Goal: Information Seeking & Learning: Check status

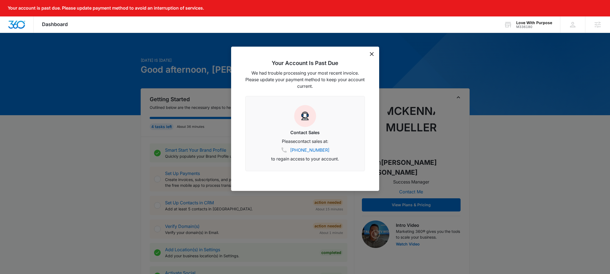
click at [374, 53] on div "Your Account Is Past Due We had trouble processing your most recent invoice. Pl…" at bounding box center [305, 119] width 148 height 144
click at [372, 53] on icon "dismiss this dialog" at bounding box center [372, 54] width 4 height 4
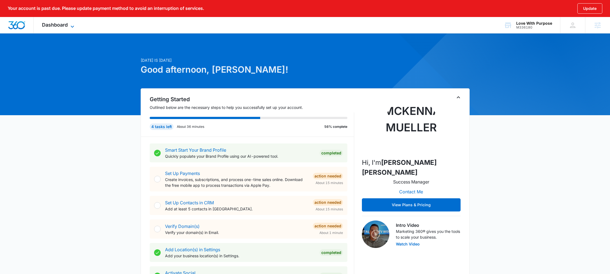
click at [62, 27] on span "Dashboard" at bounding box center [55, 25] width 26 height 6
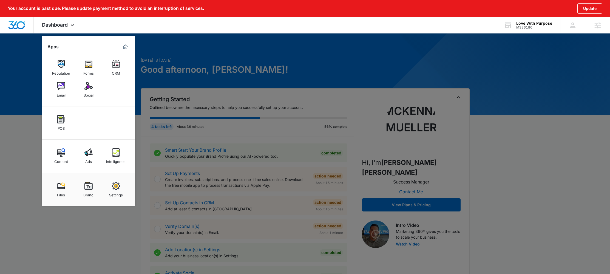
click at [83, 146] on link "Ads" at bounding box center [88, 156] width 21 height 21
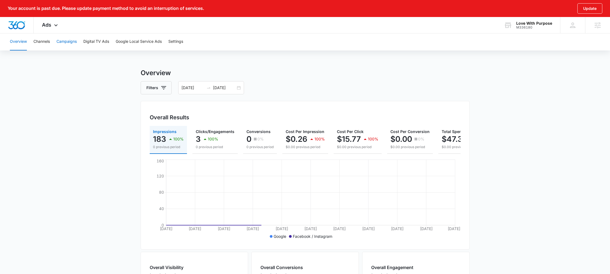
click at [69, 44] on button "Campaigns" at bounding box center [67, 42] width 20 height 18
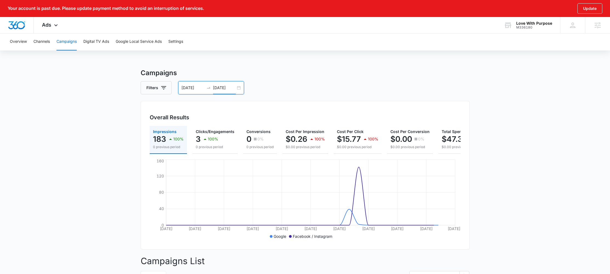
click at [235, 87] on input "09/15/2025" at bounding box center [224, 88] width 23 height 6
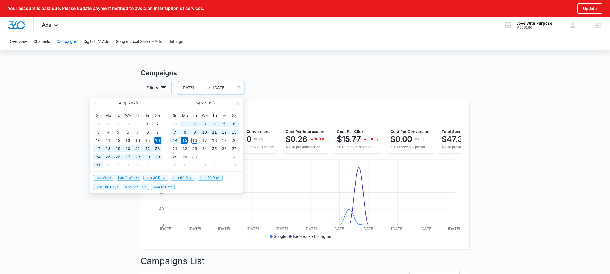
type input "09/15/2025"
click at [159, 176] on span "Last 30 Days" at bounding box center [155, 178] width 25 height 6
type input "08/17/2025"
type input "09/16/2025"
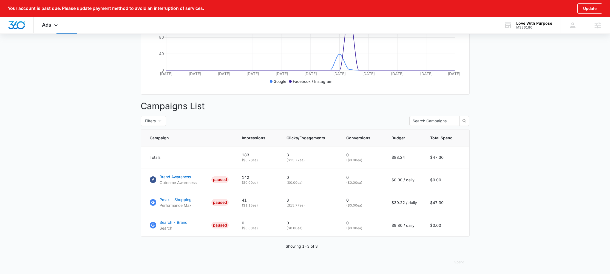
scroll to position [156, 0]
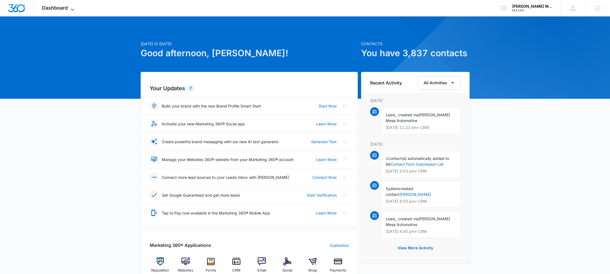
click at [60, 8] on span "Dashboard" at bounding box center [55, 8] width 26 height 6
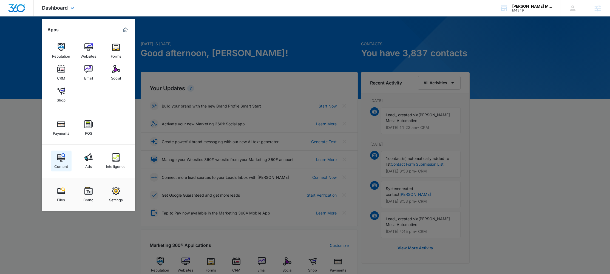
click at [61, 159] on img at bounding box center [61, 157] width 8 height 8
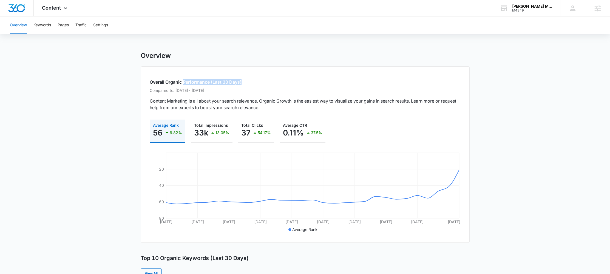
drag, startPoint x: 185, startPoint y: 81, endPoint x: 250, endPoint y: 82, distance: 65.3
click at [250, 82] on h2 "Overall Organic Performance (Last 30 Days)" at bounding box center [305, 82] width 311 height 7
click at [46, 23] on button "Keywords" at bounding box center [42, 25] width 18 height 18
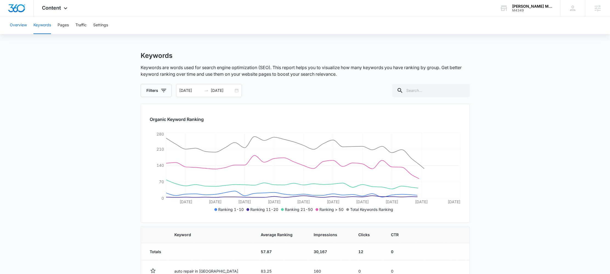
click at [18, 26] on button "Overview" at bounding box center [18, 25] width 17 height 18
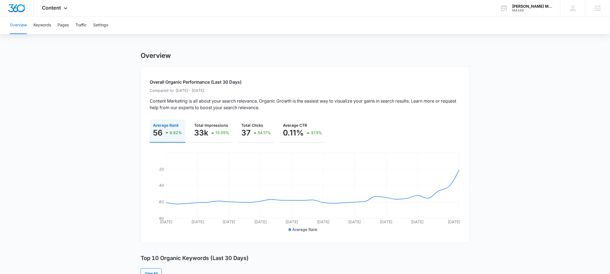
drag, startPoint x: 148, startPoint y: 84, endPoint x: 251, endPoint y: 93, distance: 103.6
click at [251, 93] on div "Overall Organic Performance (Last 30 Days) Compared to: Jul 18, 2025 - Aug 15, …" at bounding box center [305, 154] width 329 height 176
click at [251, 93] on p "Compared to: Jul 18, 2025 - Aug 15, 2025" at bounding box center [305, 91] width 311 height 6
drag, startPoint x: 193, startPoint y: 100, endPoint x: 333, endPoint y: 104, distance: 140.0
click at [333, 104] on p "Content Marketing is all about your search relevance. Organic Growth is the eas…" at bounding box center [305, 104] width 311 height 13
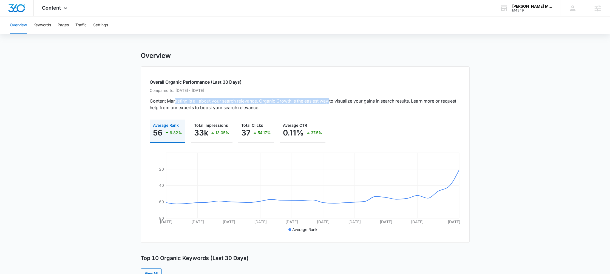
click at [333, 104] on p "Content Marketing is all about your search relevance. Organic Growth is the eas…" at bounding box center [305, 104] width 311 height 13
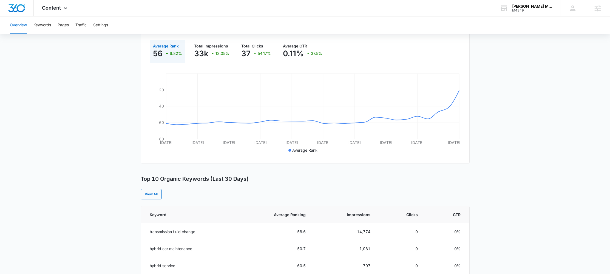
scroll to position [136, 0]
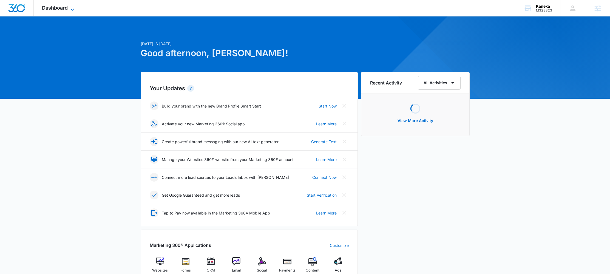
click at [59, 8] on span "Dashboard" at bounding box center [55, 8] width 26 height 6
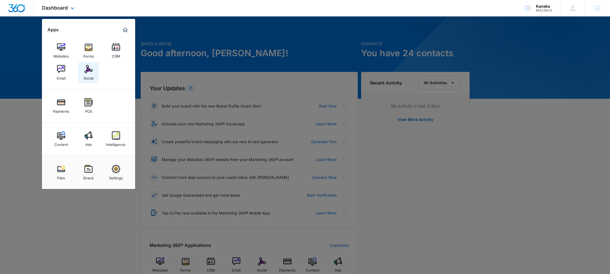
click at [96, 70] on link "Social" at bounding box center [88, 72] width 21 height 21
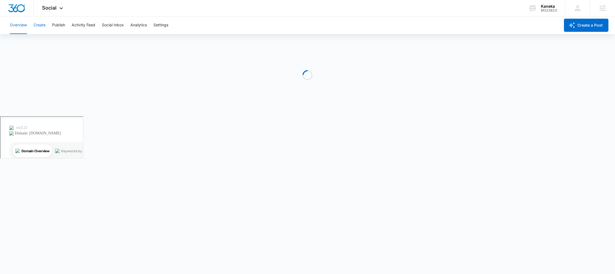
click at [38, 24] on button "Create" at bounding box center [39, 25] width 12 height 18
click at [49, 43] on button "Approvals" at bounding box center [53, 41] width 18 height 15
click at [54, 46] on button "Approvals" at bounding box center [53, 41] width 18 height 15
